Goal: Use online tool/utility: Utilize a website feature to perform a specific function

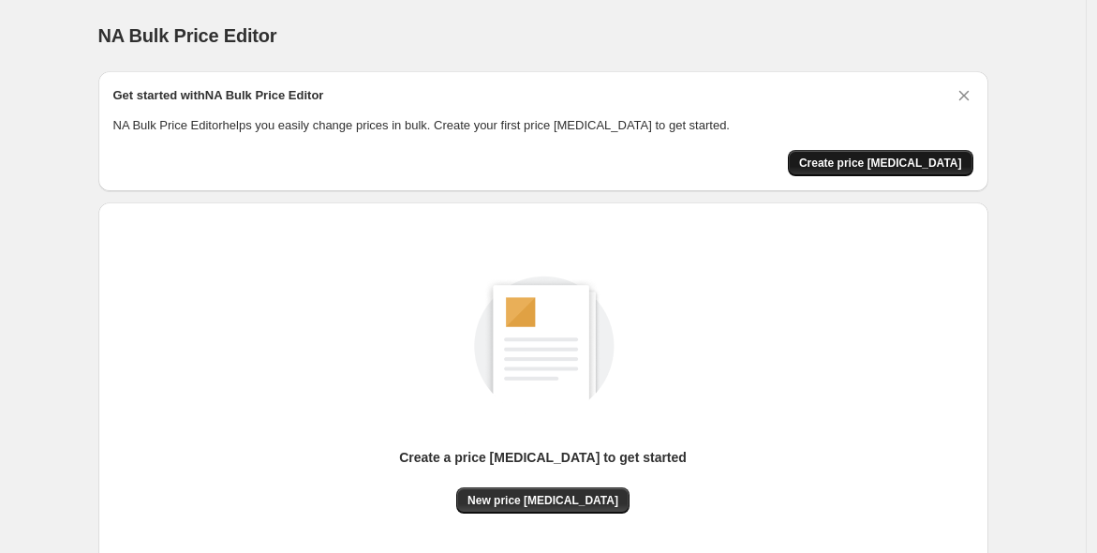
click at [882, 154] on button "Create price [MEDICAL_DATA]" at bounding box center [880, 163] width 185 height 26
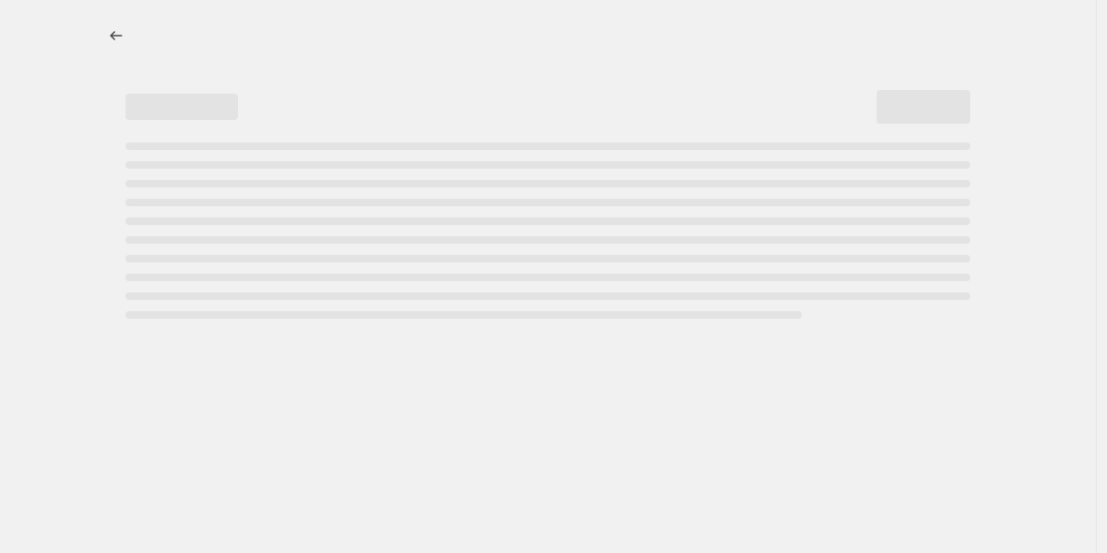
select select "percentage"
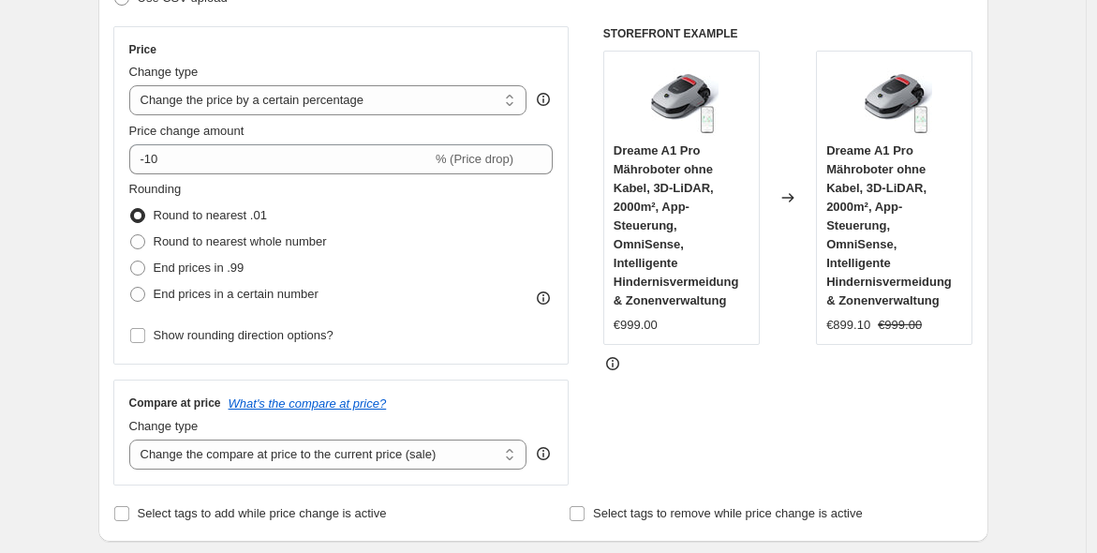
scroll to position [347, 0]
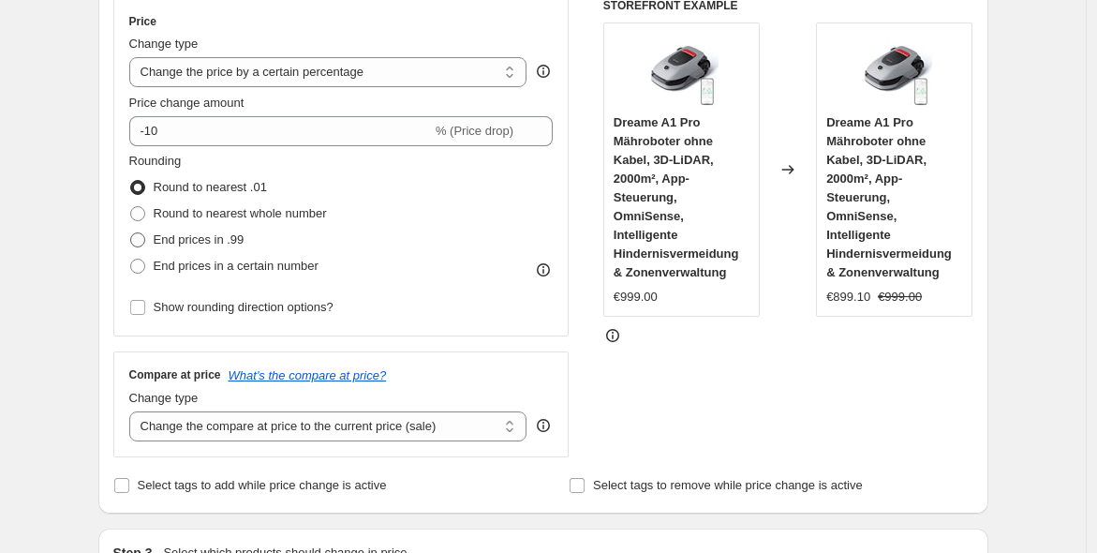
click at [157, 235] on label "End prices in .99" at bounding box center [186, 240] width 115 height 26
click at [131, 233] on input "End prices in .99" at bounding box center [130, 232] width 1 height 1
radio input "true"
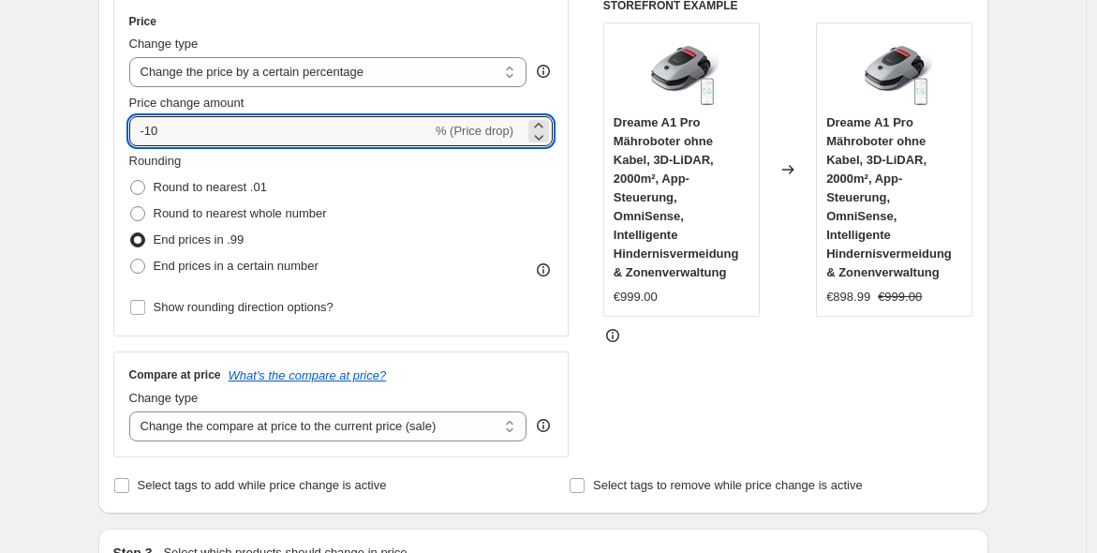
drag, startPoint x: 252, startPoint y: 132, endPoint x: 152, endPoint y: 164, distance: 105.2
click at [152, 164] on div "Price Change type Change the price to a certain amount Change the price by a ce…" at bounding box center [341, 167] width 424 height 306
type input "-2"
type input "-30"
click at [409, 235] on div "Rounding Round to nearest .01 Round to nearest whole number End prices in .99 E…" at bounding box center [341, 215] width 424 height 127
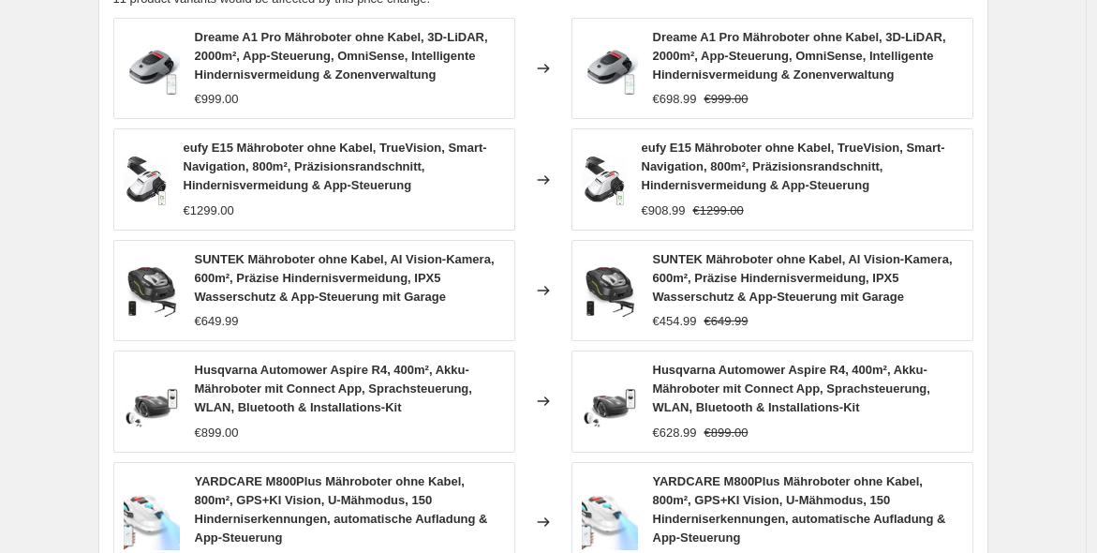
scroll to position [1458, 0]
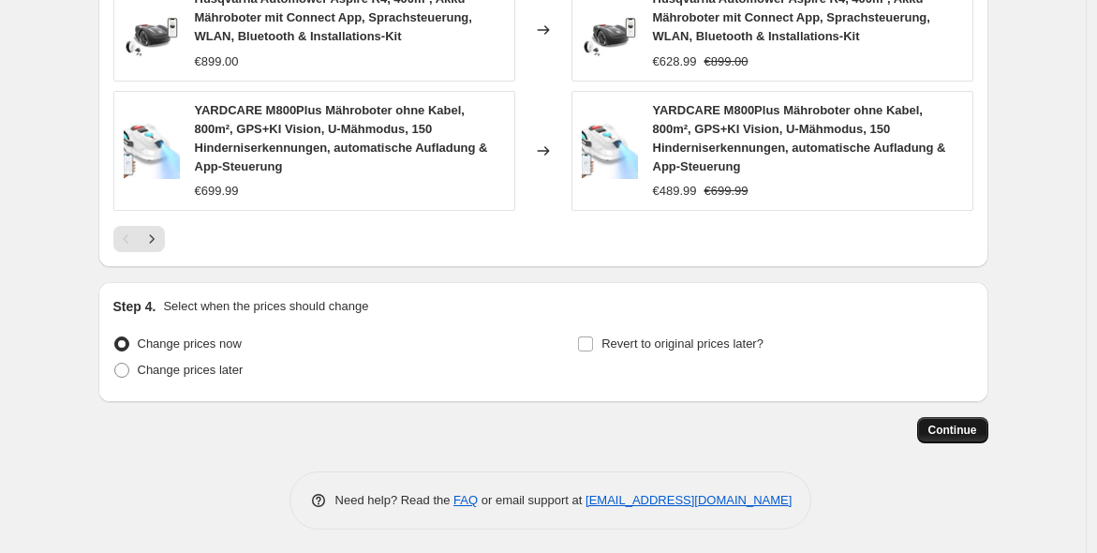
click at [957, 422] on span "Continue" at bounding box center [952, 429] width 49 height 15
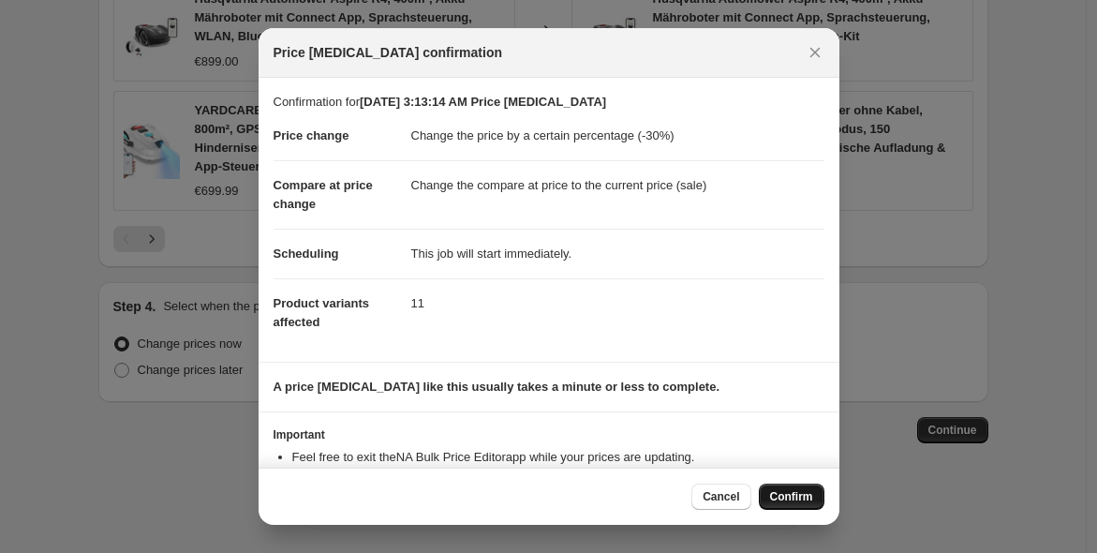
click at [789, 496] on span "Confirm" at bounding box center [791, 496] width 43 height 15
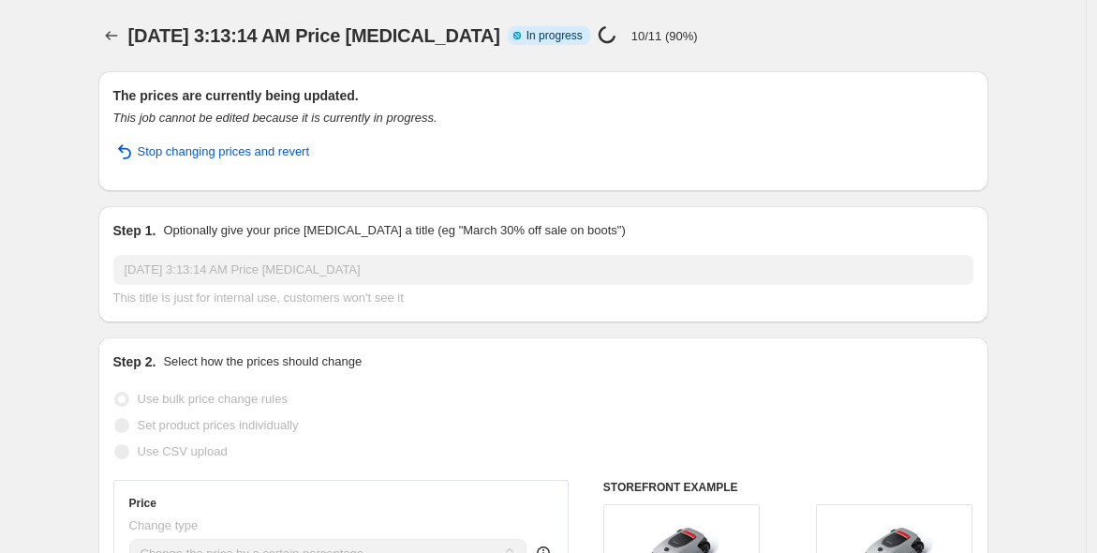
select select "percentage"
